Goal: Check status: Check status

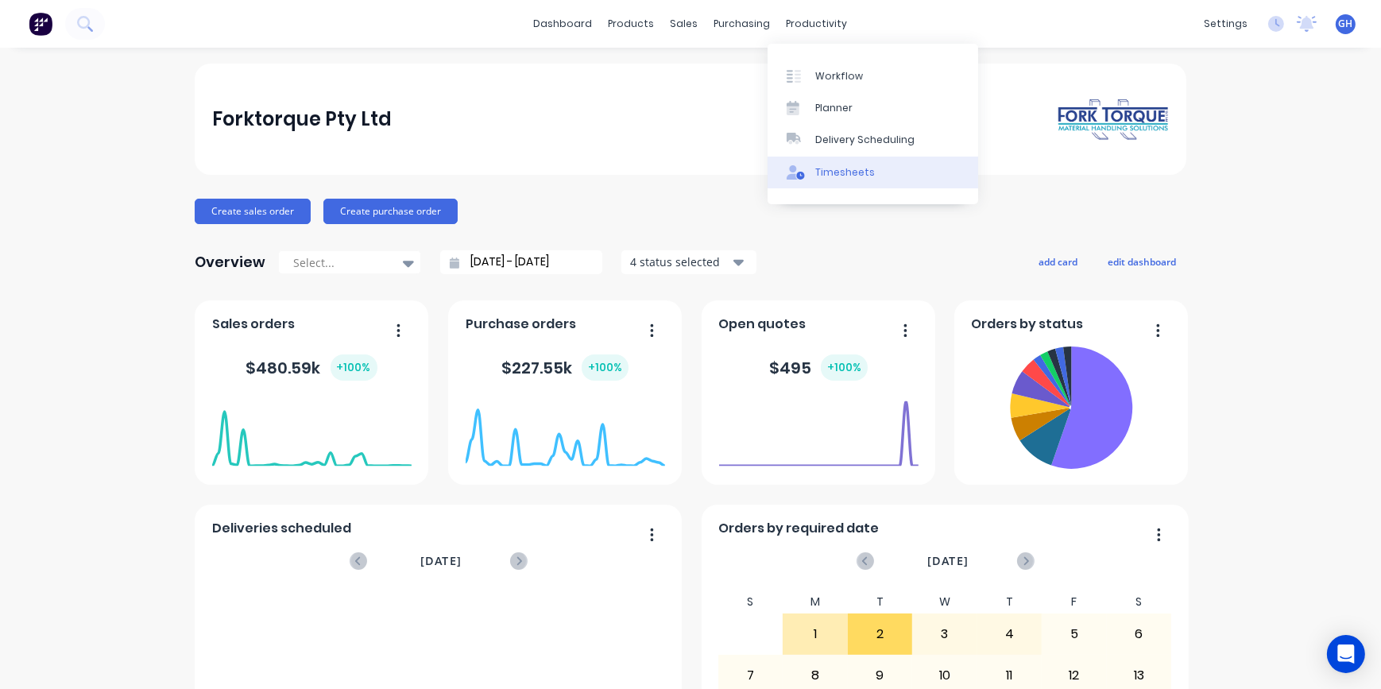
click at [833, 172] on div "Timesheets" at bounding box center [845, 172] width 60 height 14
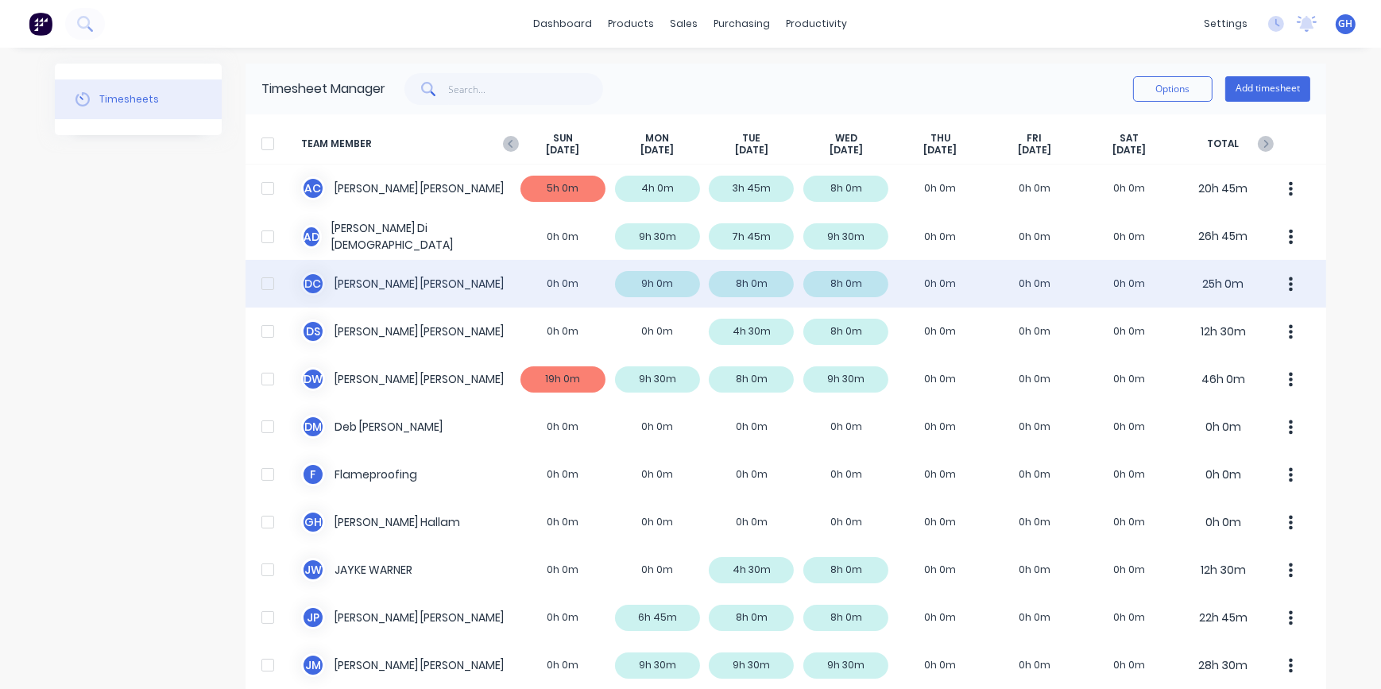
click at [364, 280] on div "D C [PERSON_NAME] 0h 0m 9h 0m 8h 0m 8h 0m 0h 0m 0h 0m 0h 0m 25h 0m" at bounding box center [785, 284] width 1080 height 48
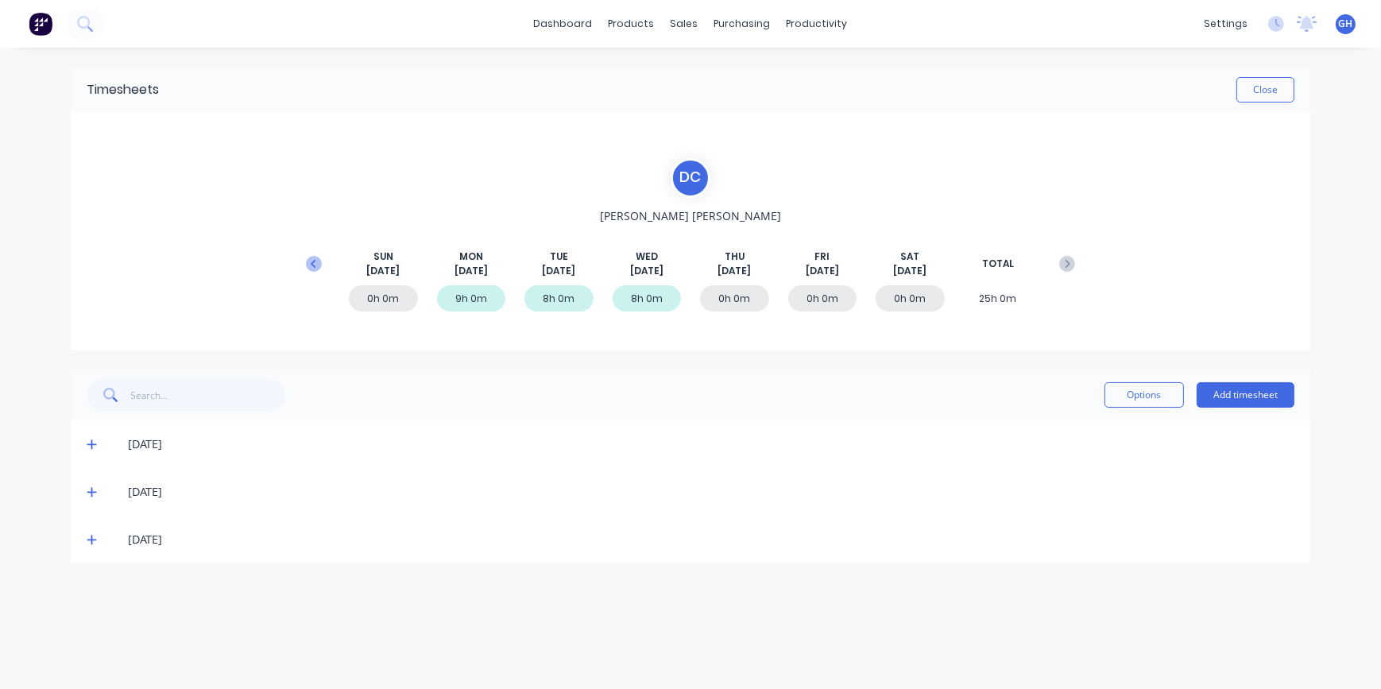
click at [306, 262] on icon at bounding box center [314, 264] width 16 height 16
click at [90, 636] on icon at bounding box center [92, 634] width 10 height 11
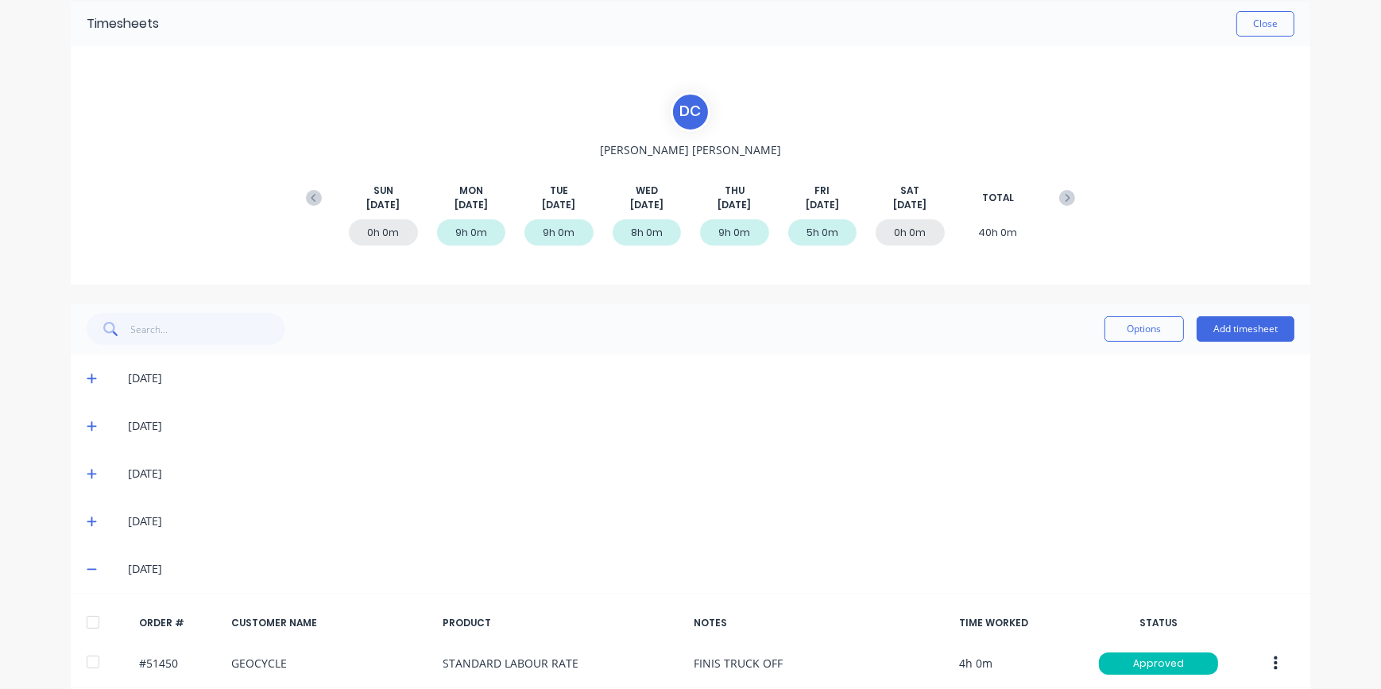
scroll to position [181, 0]
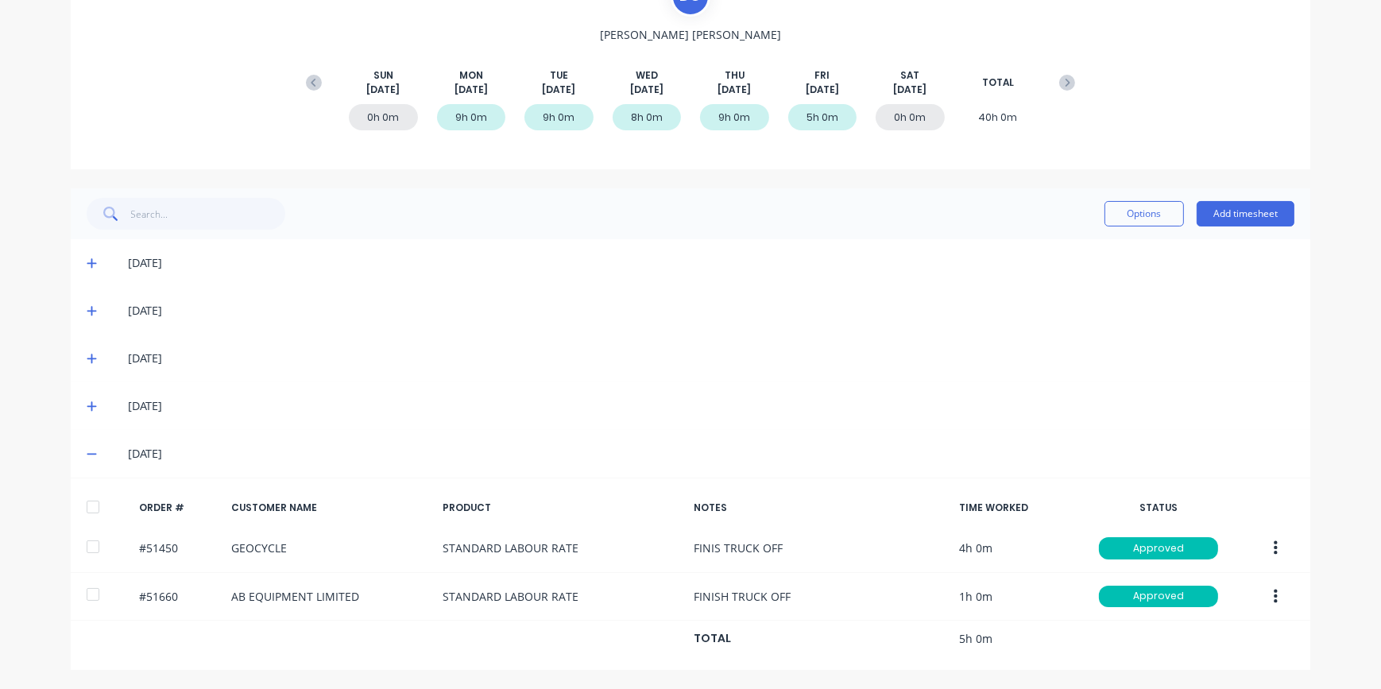
click at [91, 406] on icon at bounding box center [92, 405] width 10 height 11
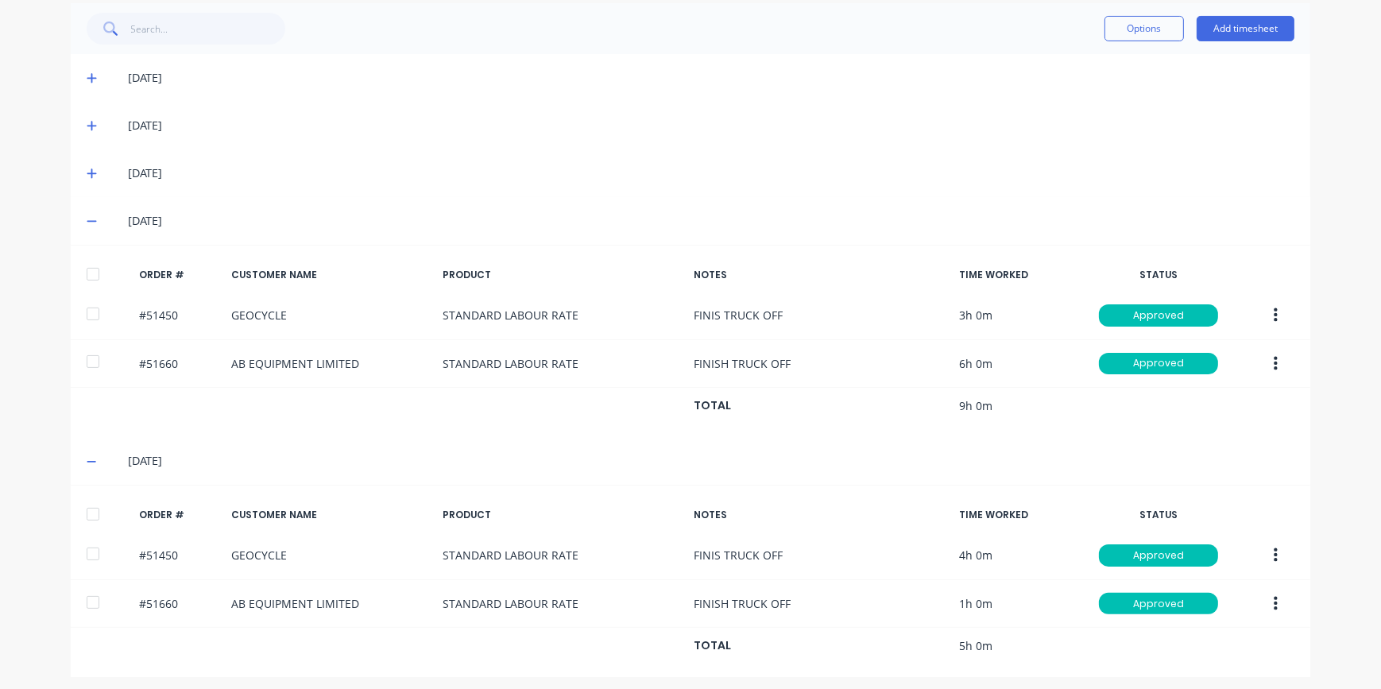
scroll to position [373, 0]
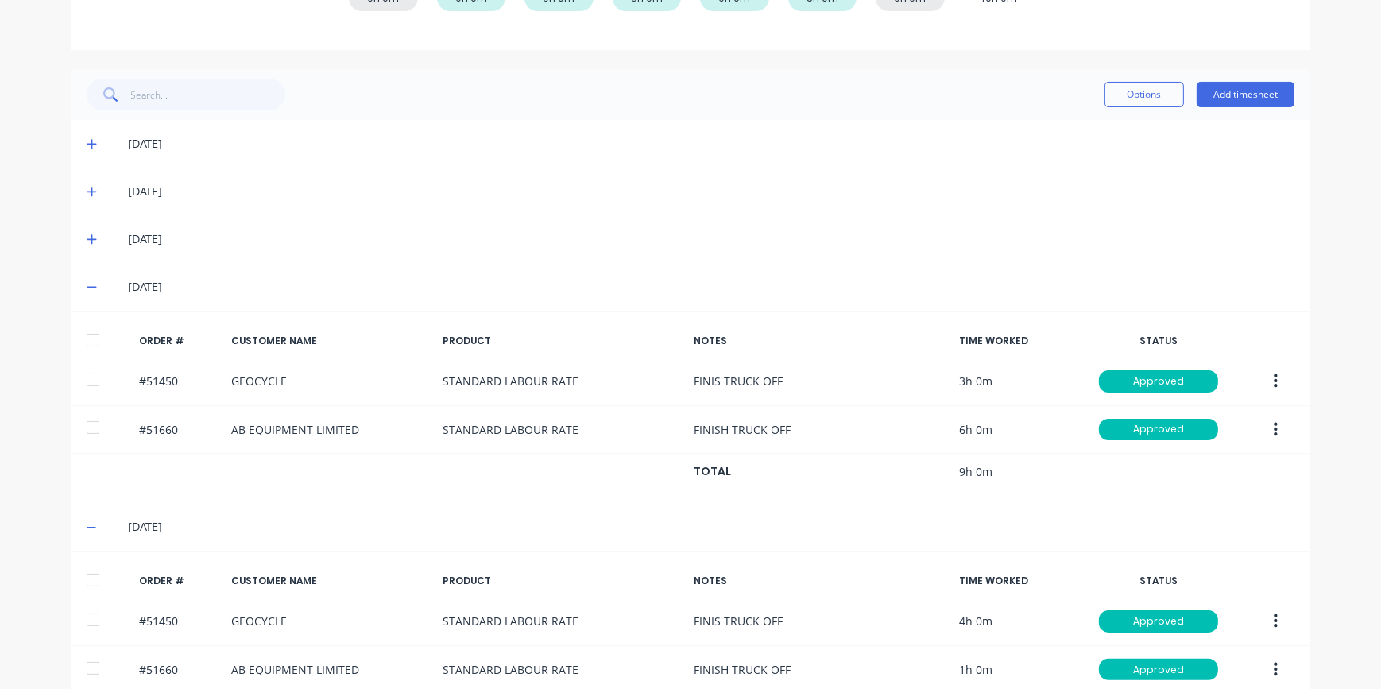
click at [87, 527] on icon at bounding box center [92, 527] width 10 height 11
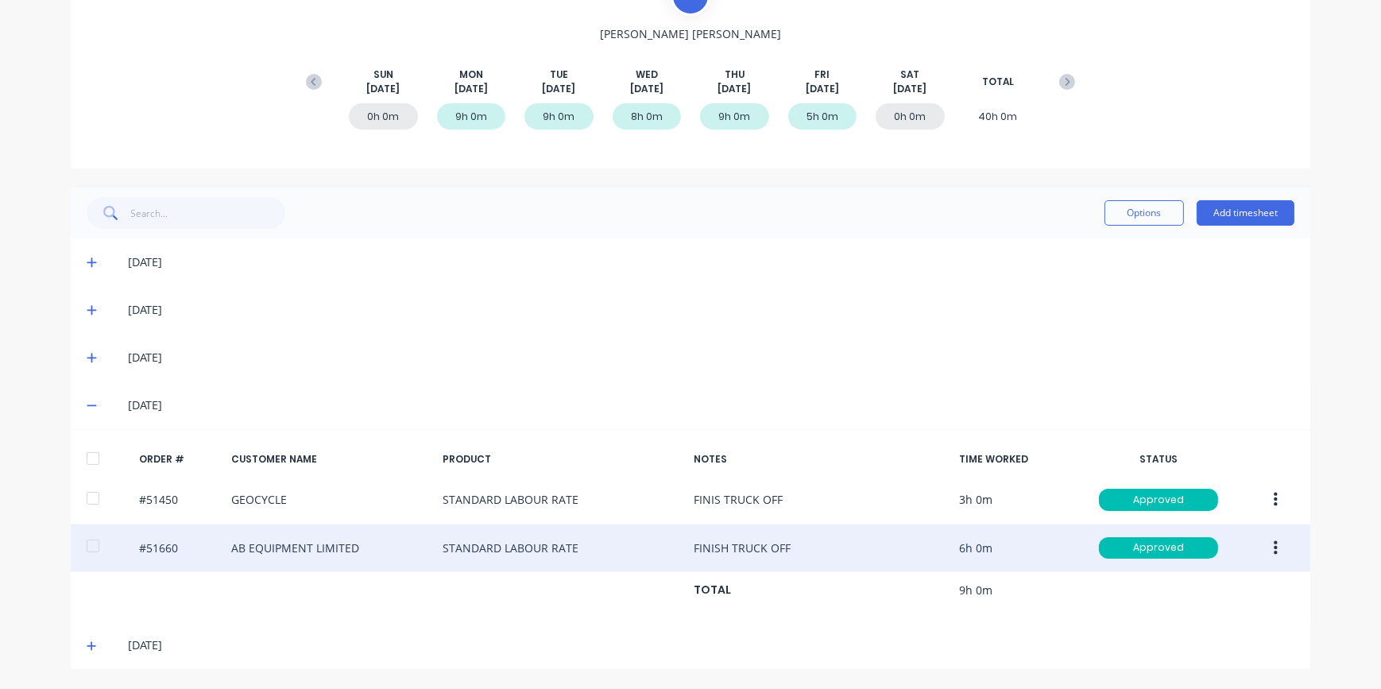
scroll to position [181, 0]
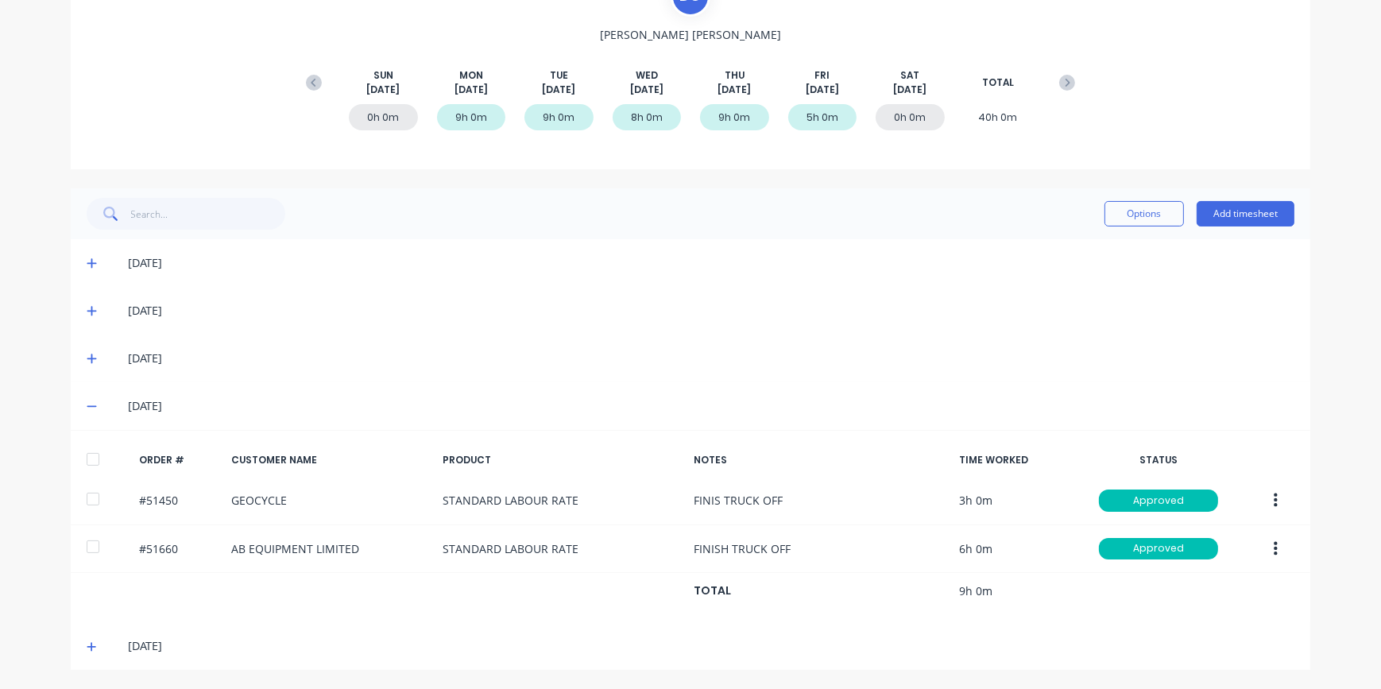
click at [87, 411] on icon at bounding box center [92, 405] width 10 height 11
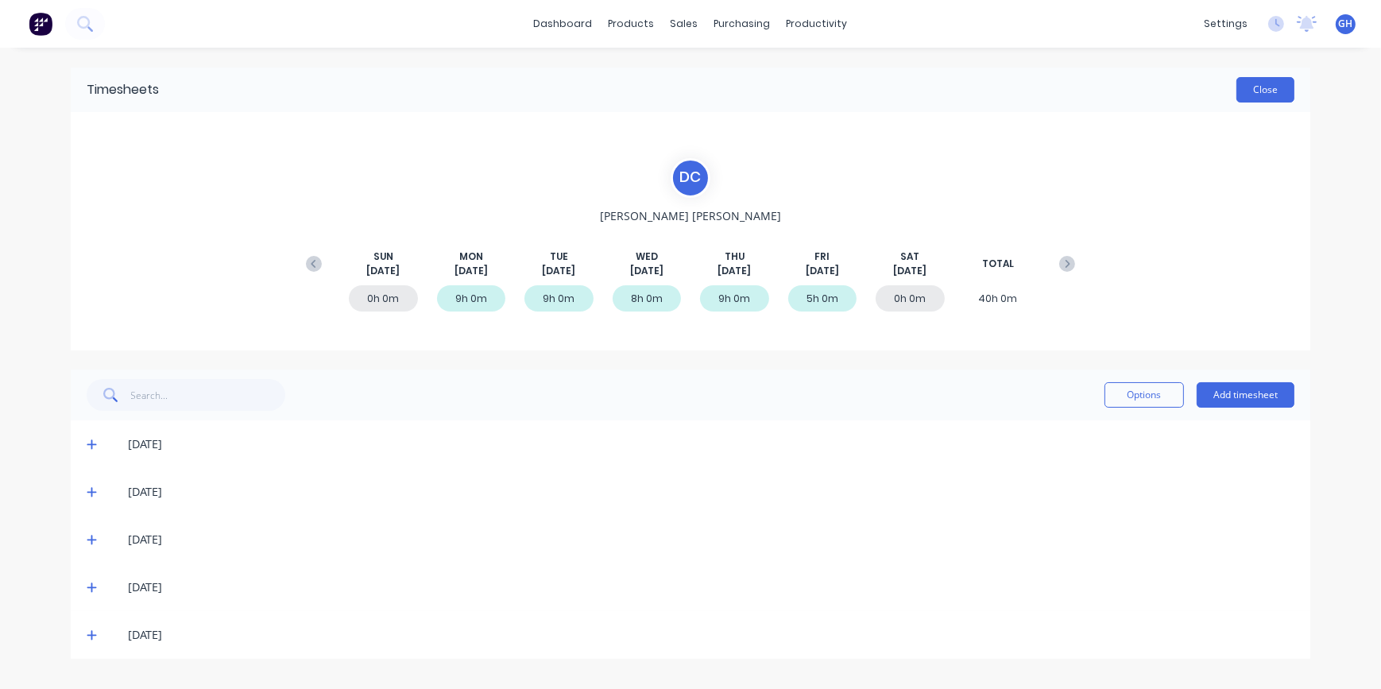
click at [1261, 86] on button "Close" at bounding box center [1265, 89] width 58 height 25
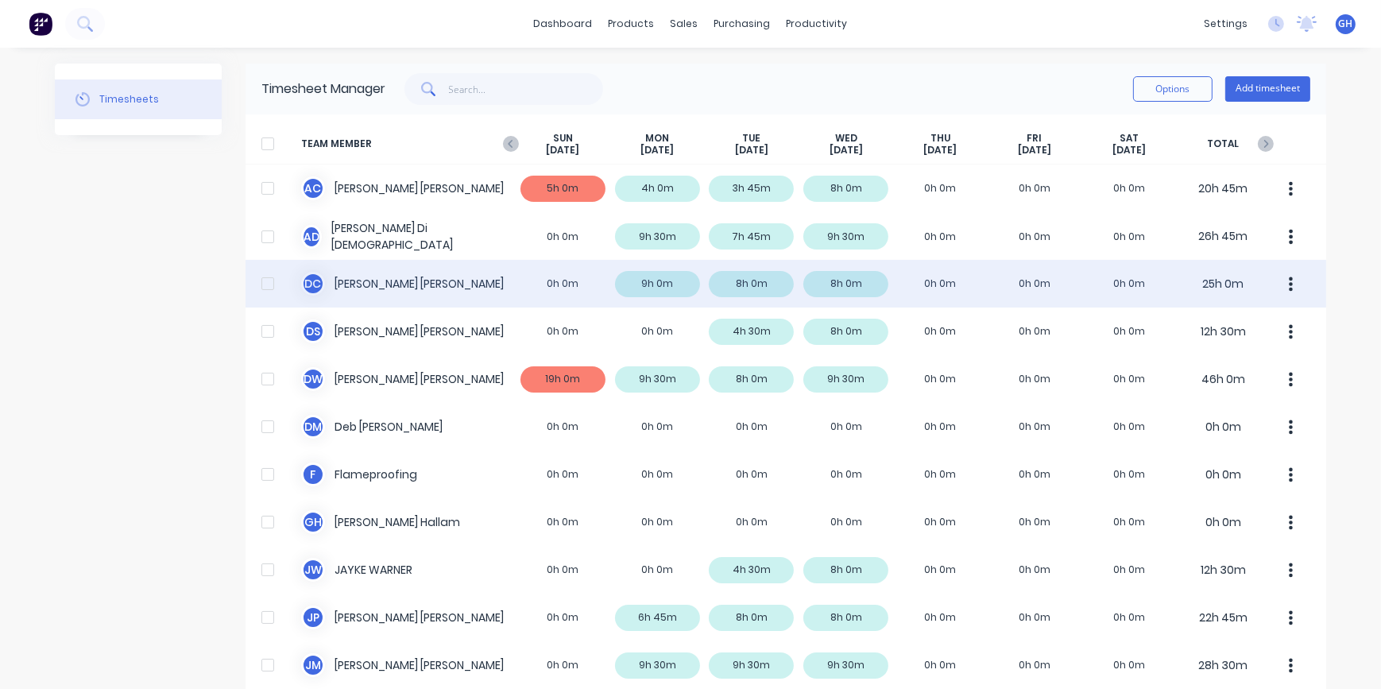
click at [678, 284] on div "D C [PERSON_NAME] 0h 0m 9h 0m 8h 0m 8h 0m 0h 0m 0h 0m 0h 0m 25h 0m" at bounding box center [785, 284] width 1080 height 48
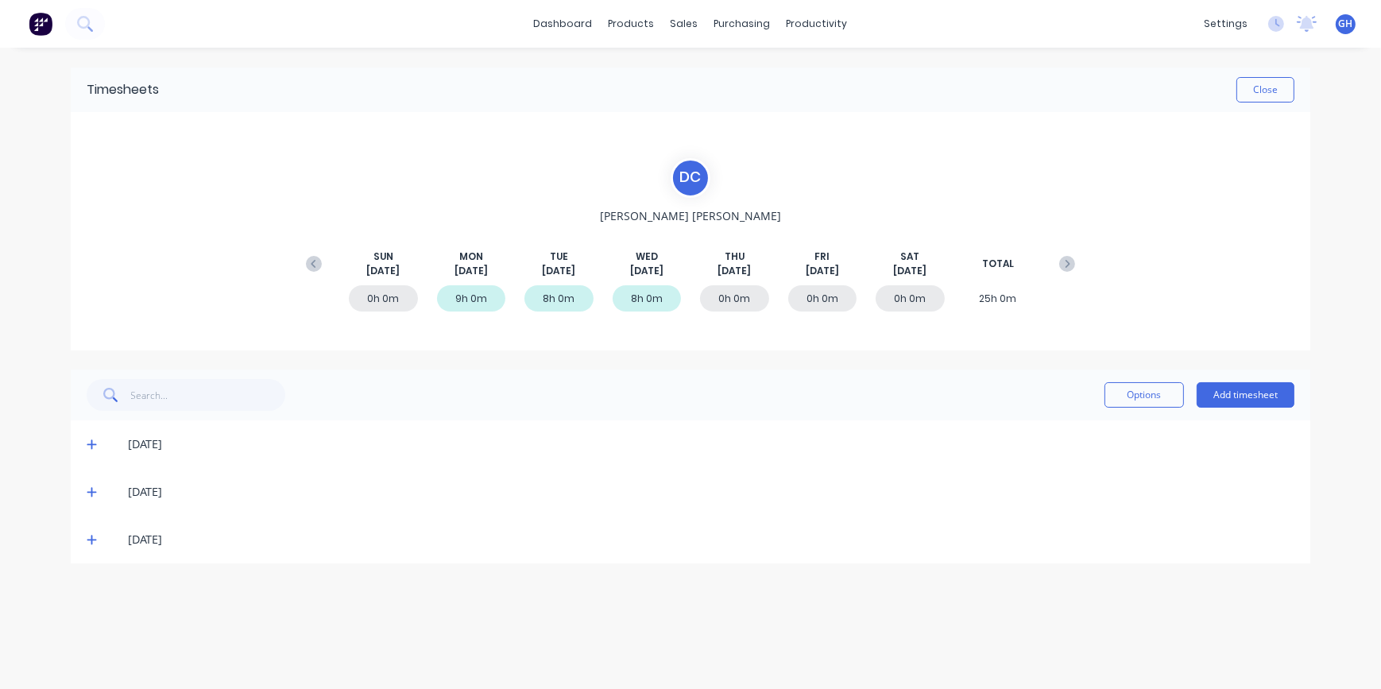
click at [95, 447] on icon at bounding box center [92, 443] width 10 height 11
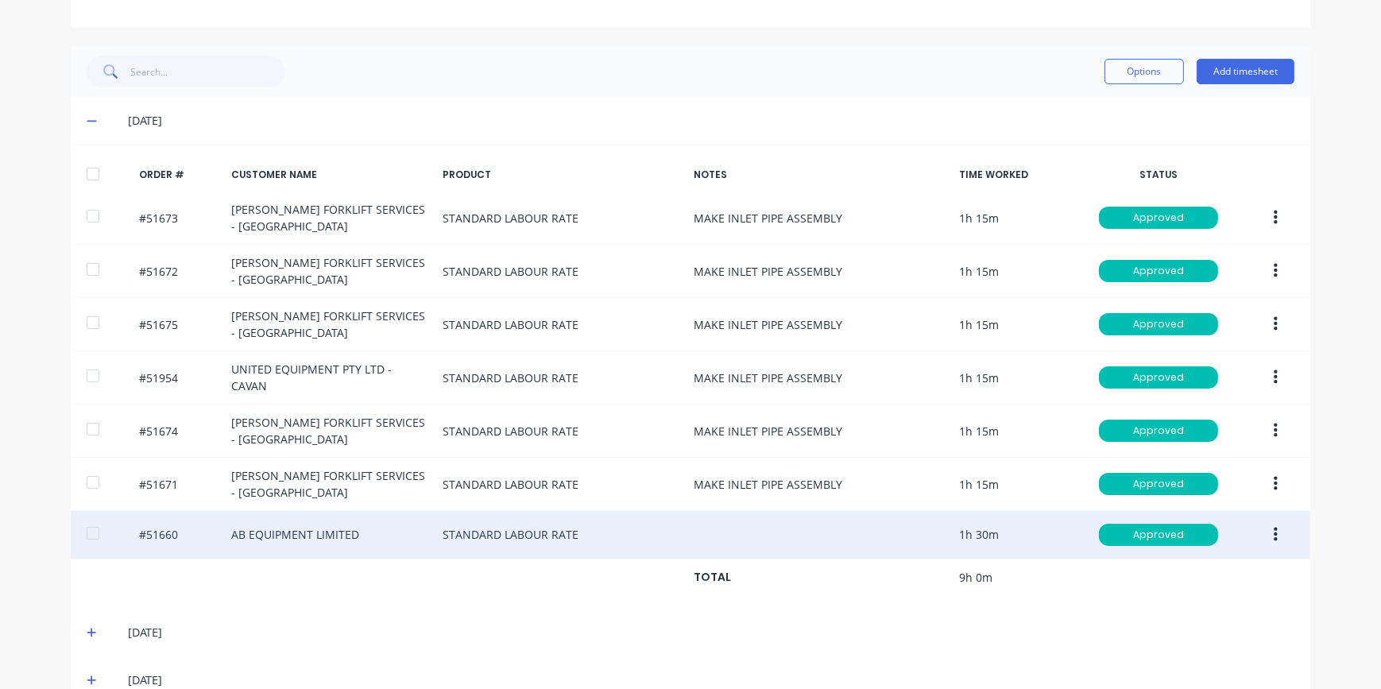
scroll to position [351, 0]
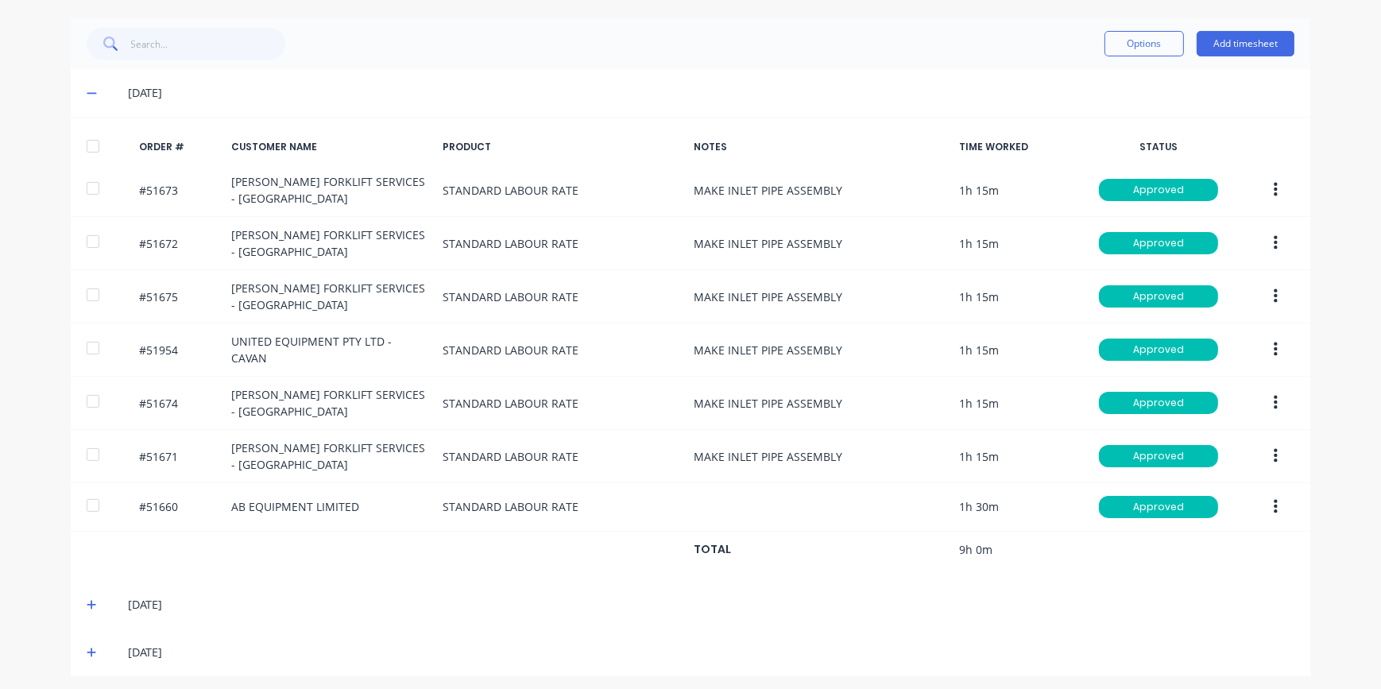
click at [87, 602] on icon at bounding box center [92, 604] width 10 height 11
